Goal: Task Accomplishment & Management: Complete application form

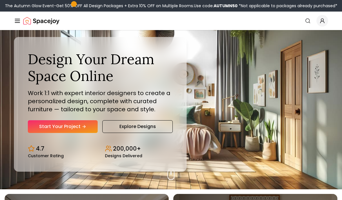
scroll to position [11, 0]
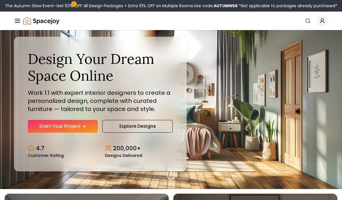
click at [81, 133] on link "Start Your Project" at bounding box center [63, 126] width 70 height 13
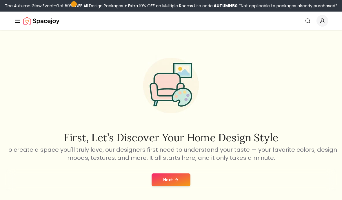
click at [181, 181] on button "Next" at bounding box center [170, 180] width 39 height 13
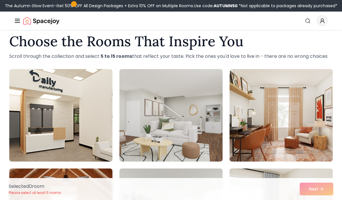
scroll to position [16, 0]
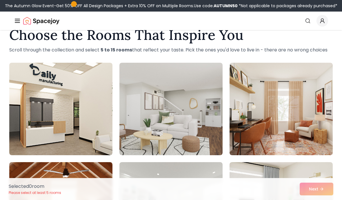
click at [205, 118] on img at bounding box center [170, 109] width 103 height 93
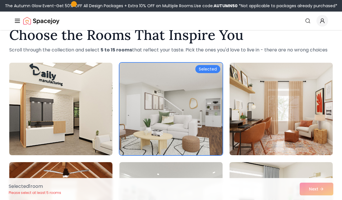
click at [275, 122] on img at bounding box center [280, 109] width 103 height 93
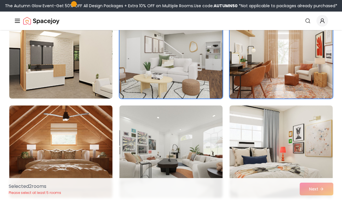
scroll to position [73, 0]
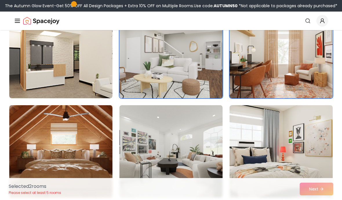
click at [287, 70] on img at bounding box center [280, 52] width 103 height 93
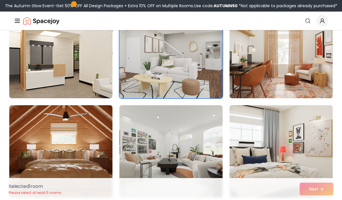
click at [99, 164] on img at bounding box center [60, 151] width 103 height 93
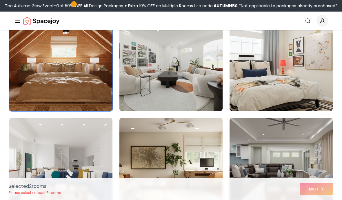
scroll to position [178, 0]
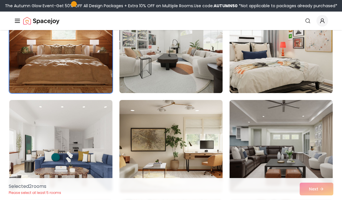
click at [194, 167] on img at bounding box center [170, 146] width 103 height 93
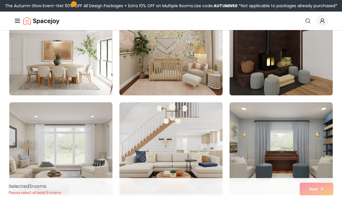
scroll to position [703, 0]
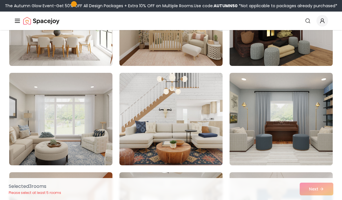
click at [201, 137] on img at bounding box center [170, 119] width 103 height 93
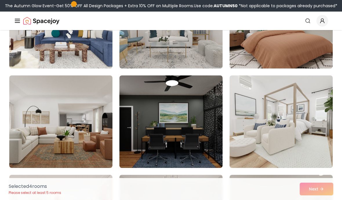
scroll to position [1995, 0]
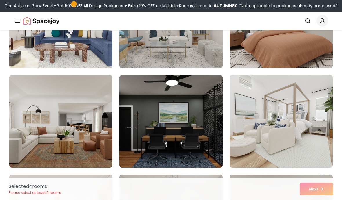
click at [197, 138] on img at bounding box center [170, 121] width 103 height 93
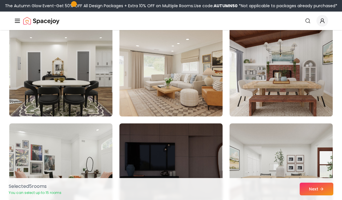
click at [277, 94] on img at bounding box center [280, 70] width 103 height 93
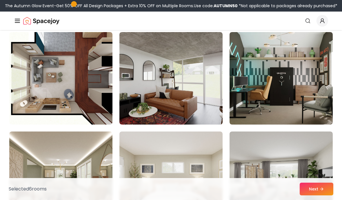
scroll to position [2934, 0]
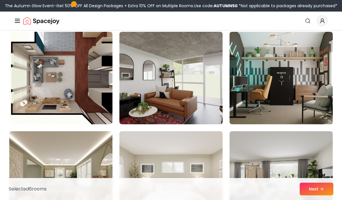
click at [297, 90] on img at bounding box center [280, 78] width 103 height 93
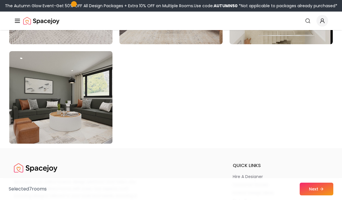
scroll to position [3313, 0]
click at [313, 196] on button "Next" at bounding box center [316, 189] width 34 height 13
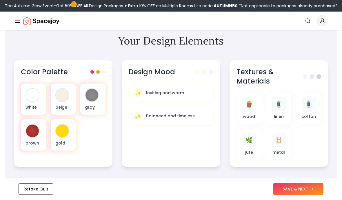
scroll to position [202, 0]
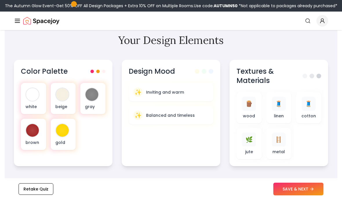
click at [96, 148] on div "white beige gray brown gold" at bounding box center [63, 116] width 85 height 67
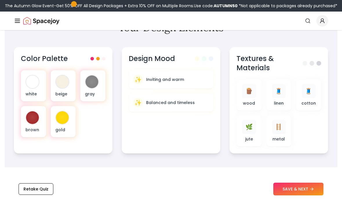
scroll to position [213, 0]
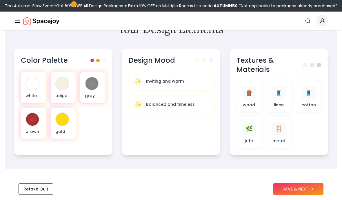
click at [298, 196] on button "SAVE & NEXT" at bounding box center [298, 189] width 50 height 13
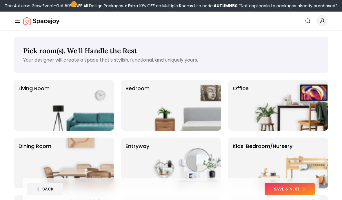
click at [194, 109] on img at bounding box center [184, 105] width 74 height 51
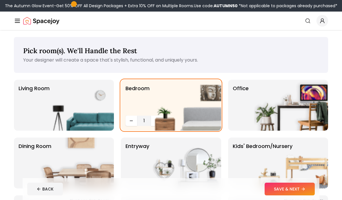
click at [292, 184] on button "SAVE & NEXT" at bounding box center [289, 189] width 50 height 13
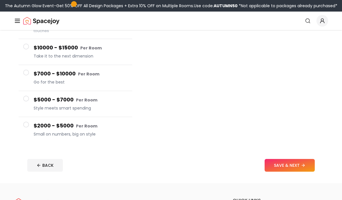
scroll to position [87, 0]
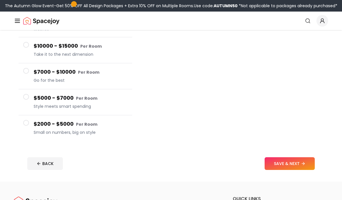
click at [94, 127] on small "Per Room" at bounding box center [86, 125] width 21 height 6
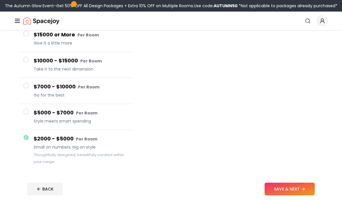
scroll to position [57, 0]
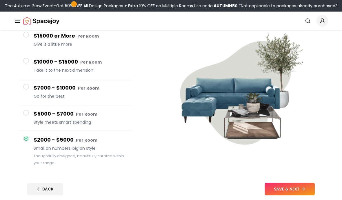
click at [294, 188] on button "SAVE & NEXT" at bounding box center [289, 189] width 50 height 13
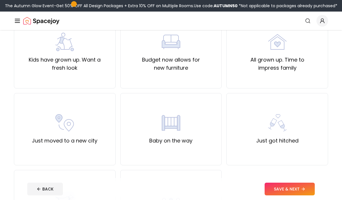
scroll to position [148, 0]
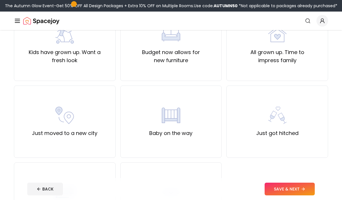
click at [191, 195] on div "Other" at bounding box center [171, 199] width 102 height 72
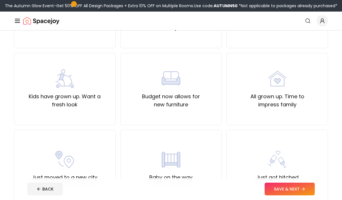
scroll to position [104, 0]
click at [305, 82] on div "All grown up. Time to impress family" at bounding box center [277, 89] width 92 height 39
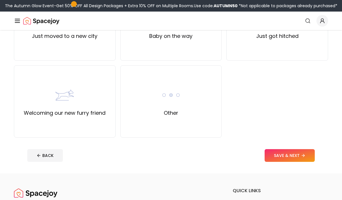
scroll to position [247, 0]
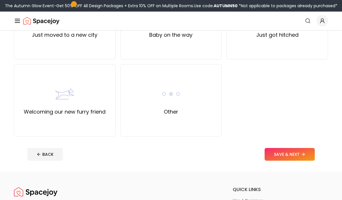
click at [304, 154] on icon at bounding box center [303, 154] width 1 height 3
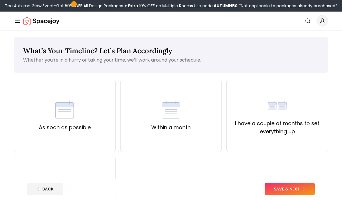
click at [97, 137] on div "As soon as possible" at bounding box center [65, 116] width 102 height 72
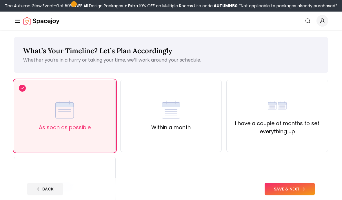
click at [286, 196] on button "SAVE & NEXT" at bounding box center [289, 189] width 50 height 13
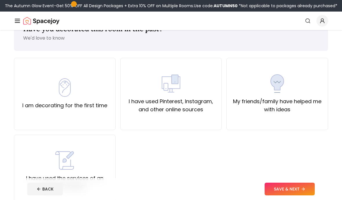
scroll to position [24, 0]
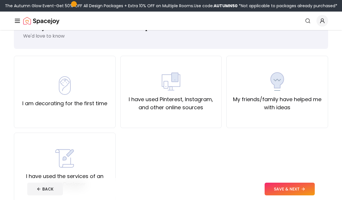
click at [183, 98] on label "I have used Pinterest, Instagram, and other online sources" at bounding box center [171, 104] width 92 height 16
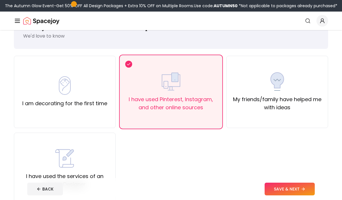
click at [302, 196] on button "SAVE & NEXT" at bounding box center [289, 189] width 50 height 13
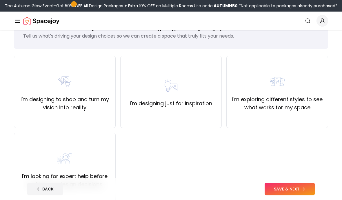
click at [197, 117] on div "I'm designing just for inspiration" at bounding box center [171, 92] width 102 height 72
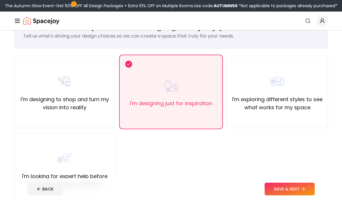
click at [296, 196] on button "SAVE & NEXT" at bounding box center [289, 189] width 50 height 13
